Goal: Transaction & Acquisition: Purchase product/service

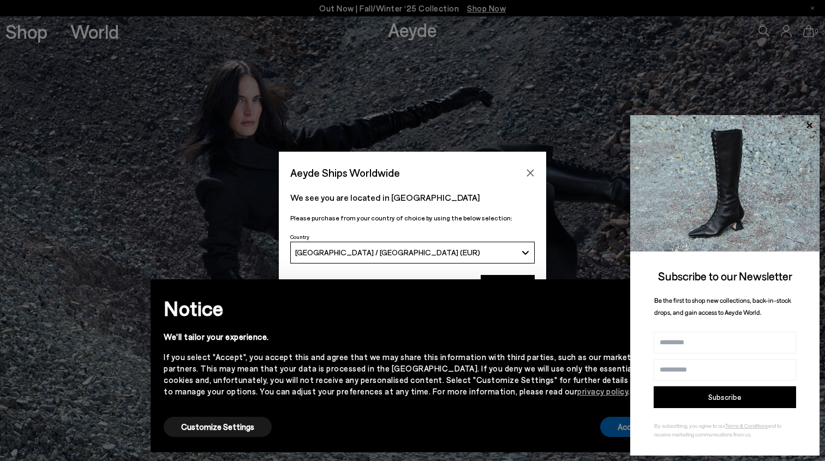
click at [613, 417] on button "Accept" at bounding box center [630, 427] width 61 height 20
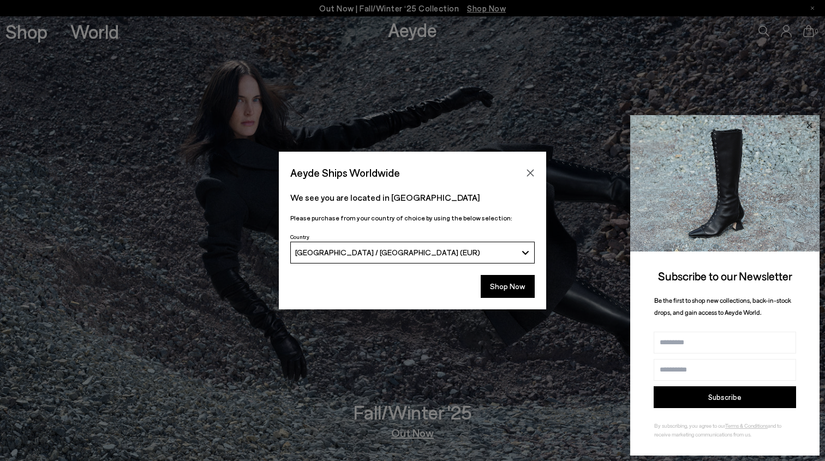
click at [809, 121] on icon at bounding box center [809, 125] width 14 height 14
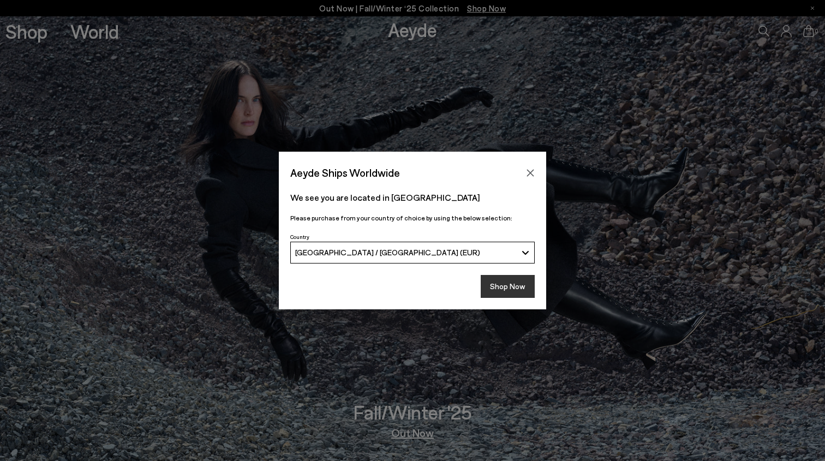
click at [499, 288] on button "Shop Now" at bounding box center [508, 286] width 54 height 23
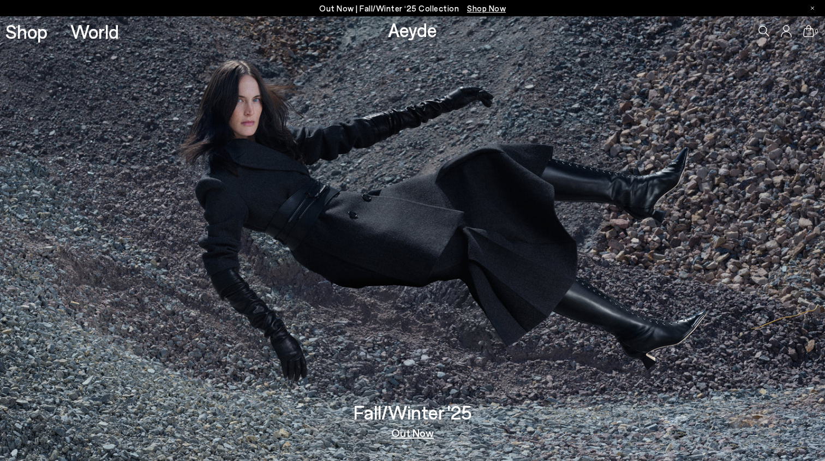
click at [410, 434] on link "Out Now" at bounding box center [412, 432] width 43 height 11
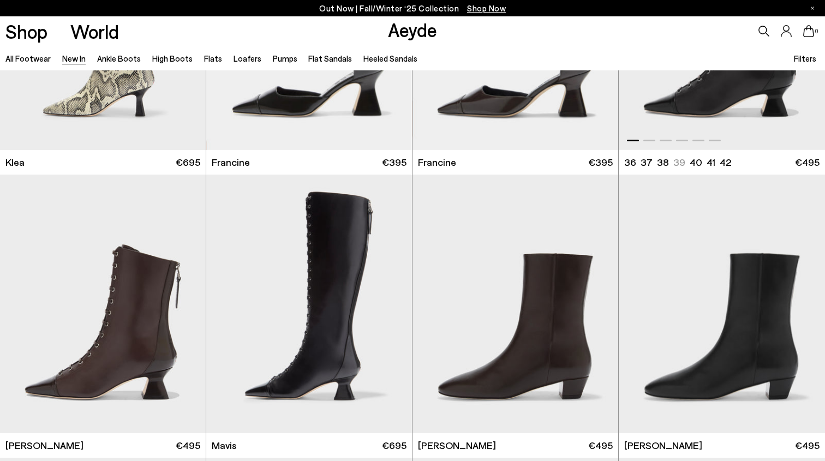
scroll to position [1407, 0]
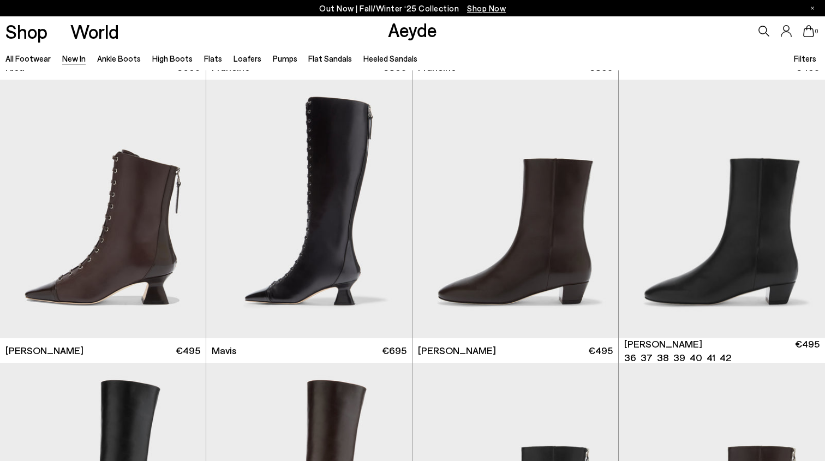
click at [723, 279] on img "1 / 6" at bounding box center [722, 209] width 206 height 259
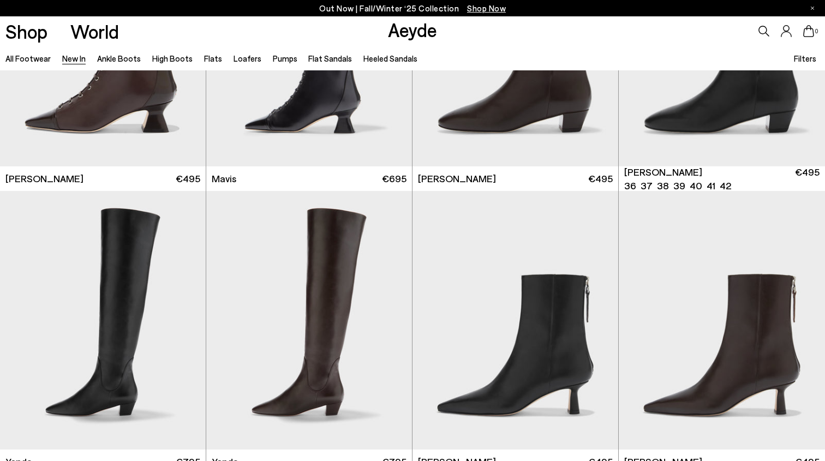
scroll to position [1744, 0]
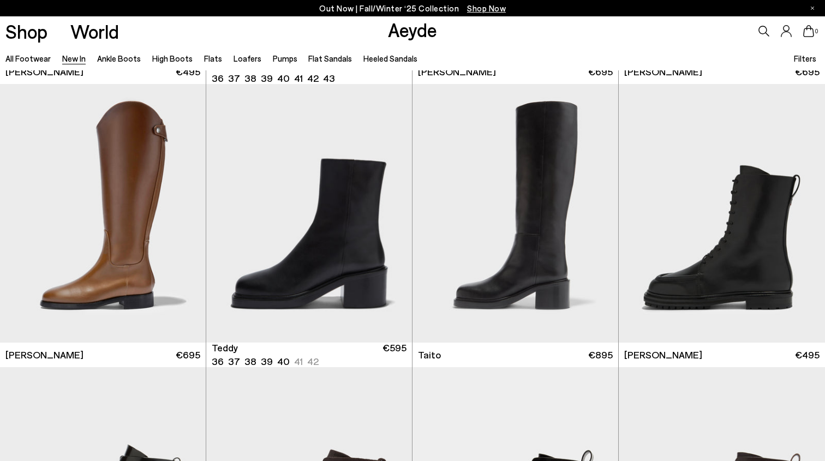
scroll to position [5198, 0]
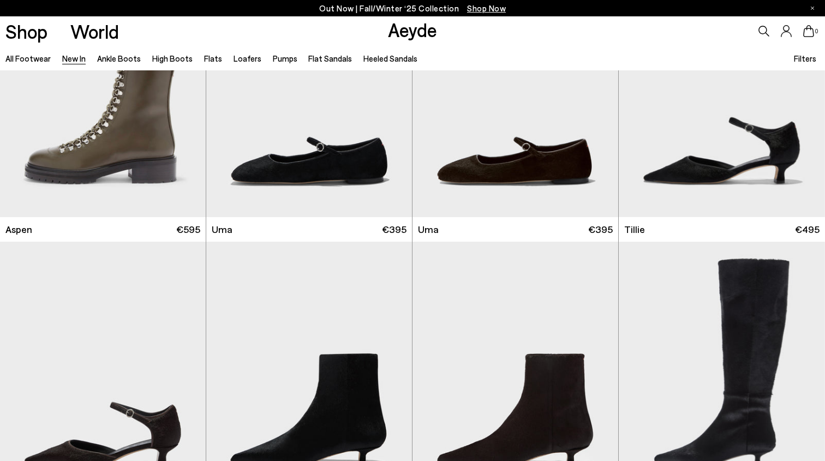
scroll to position [6326, 0]
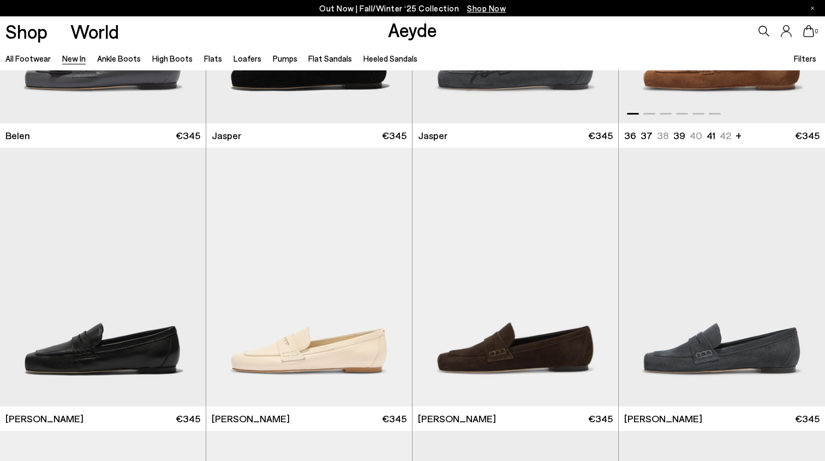
scroll to position [10962, 0]
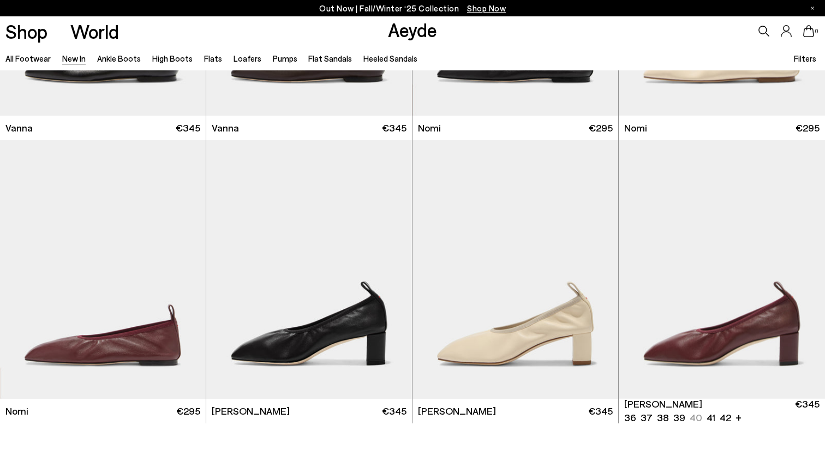
scroll to position [11866, 0]
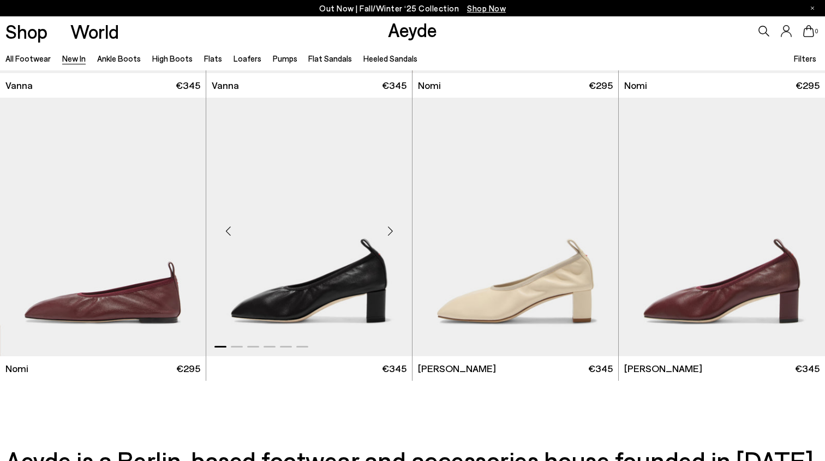
click at [321, 293] on img "1 / 6" at bounding box center [309, 227] width 206 height 259
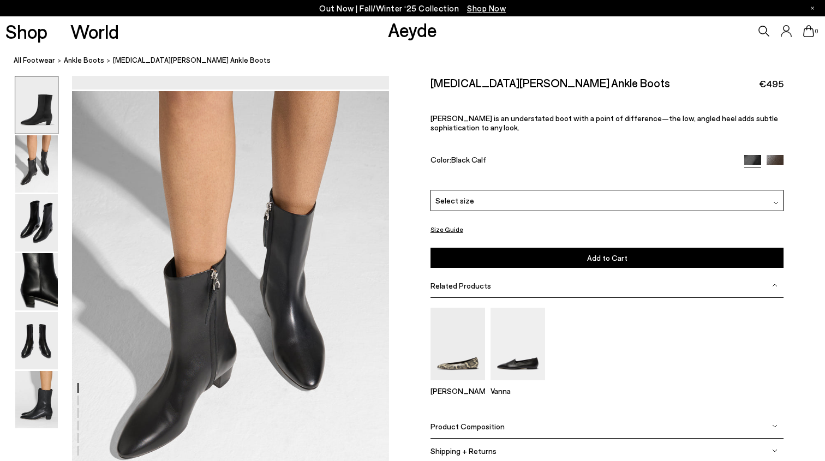
scroll to position [509, 0]
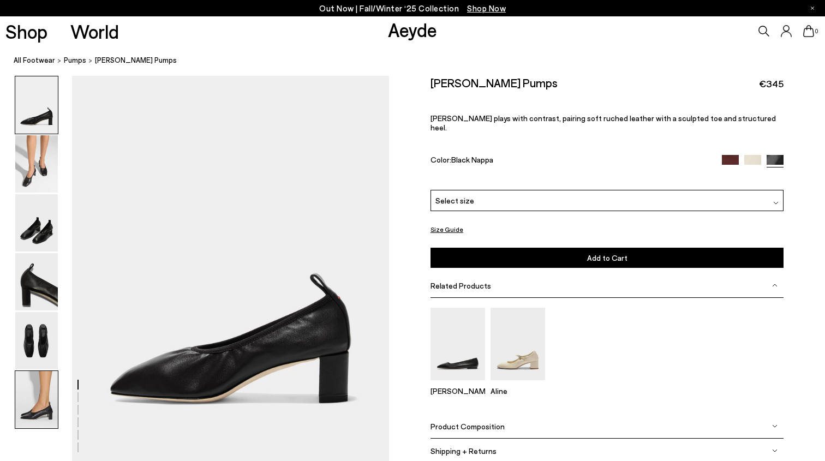
click at [21, 392] on img at bounding box center [36, 399] width 43 height 57
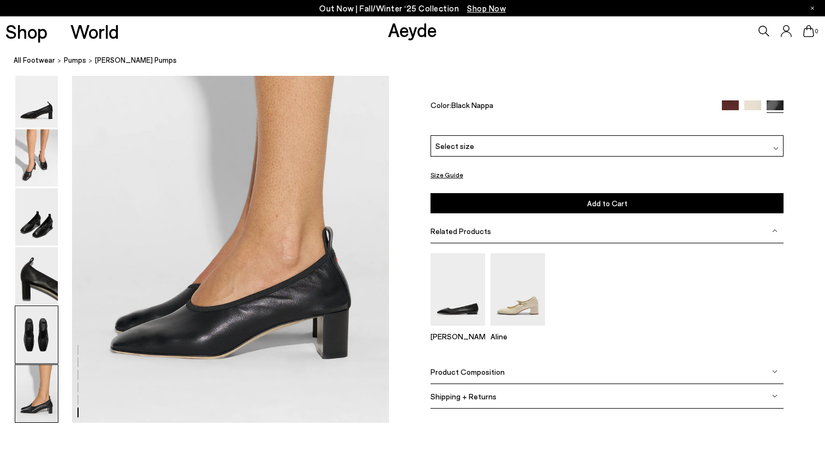
click at [43, 336] on img at bounding box center [36, 334] width 43 height 57
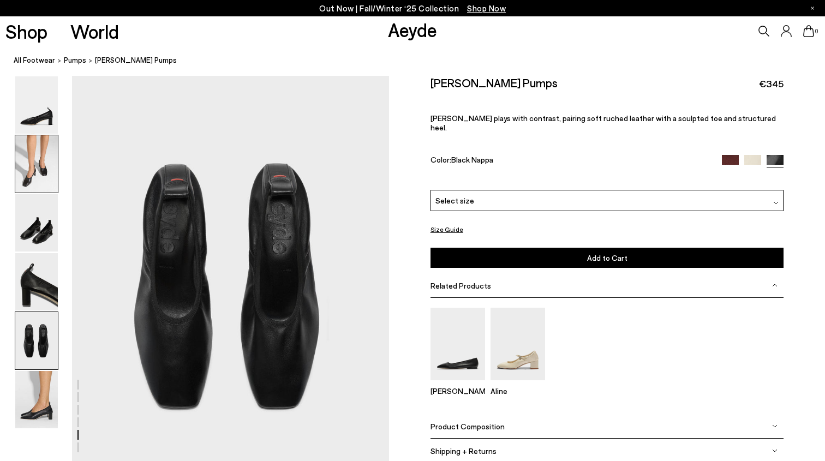
click at [34, 178] on img at bounding box center [36, 163] width 43 height 57
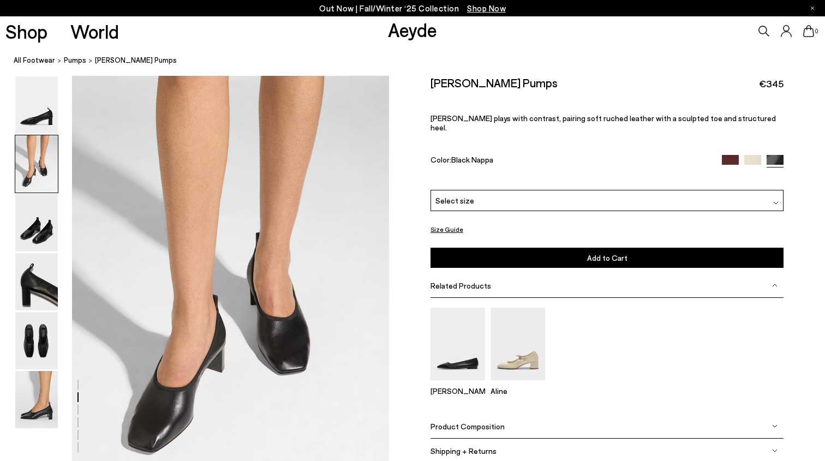
scroll to position [388, 0]
